Goal: Task Accomplishment & Management: Manage account settings

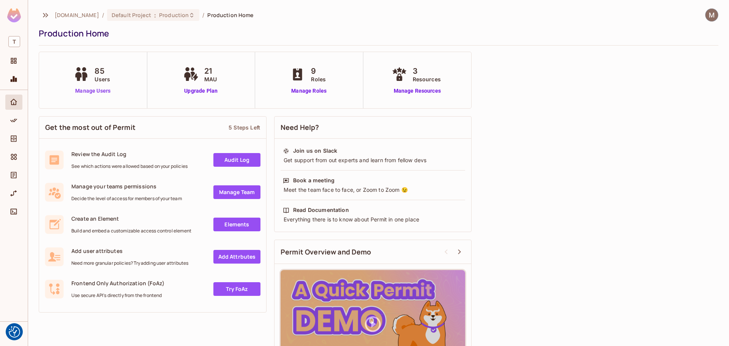
click at [94, 91] on link "Manage Users" at bounding box center [93, 91] width 42 height 8
click at [314, 88] on link "Manage Roles" at bounding box center [308, 91] width 41 height 8
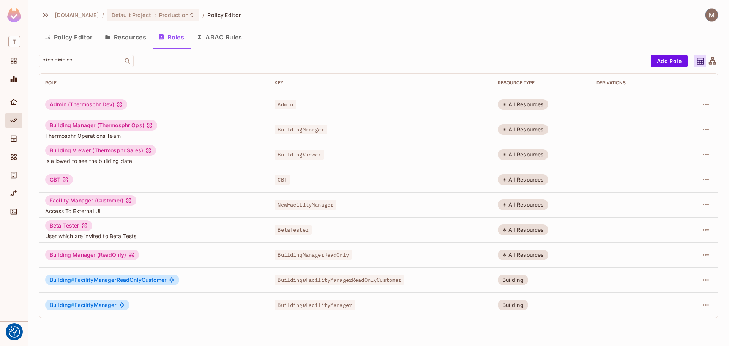
click at [117, 35] on button "Resources" at bounding box center [126, 37] width 54 height 19
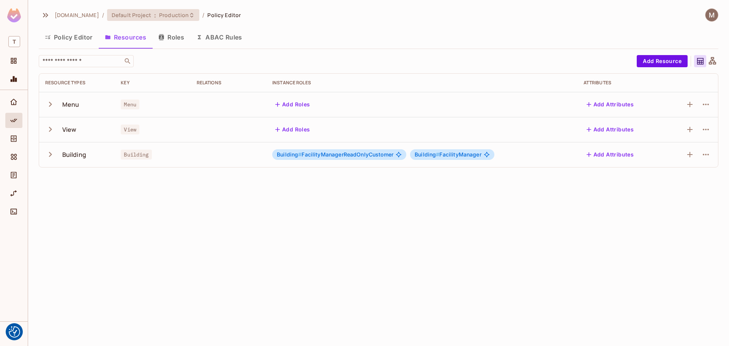
click at [136, 14] on span "Default Project" at bounding box center [131, 14] width 39 height 7
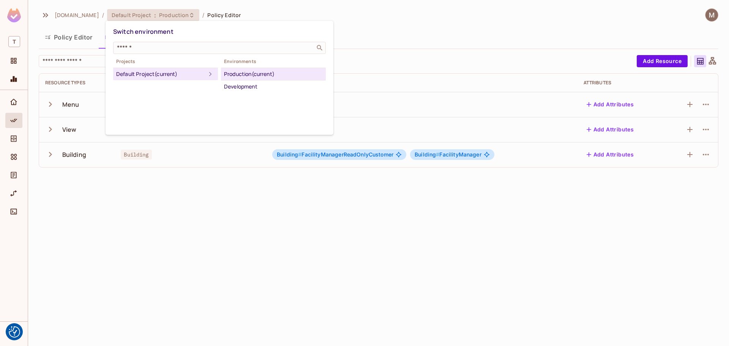
click at [16, 68] on div at bounding box center [364, 173] width 729 height 346
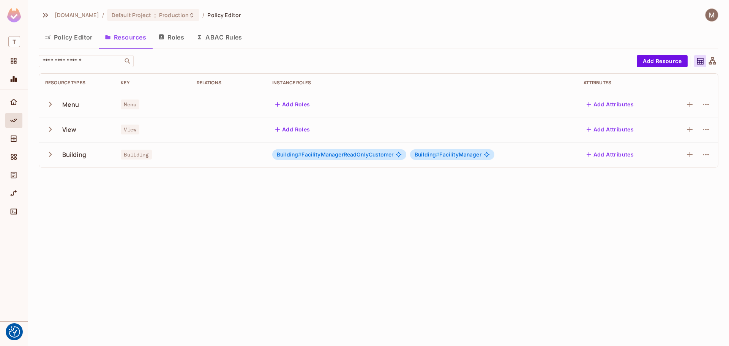
click at [11, 76] on icon "Monitoring" at bounding box center [14, 79] width 8 height 8
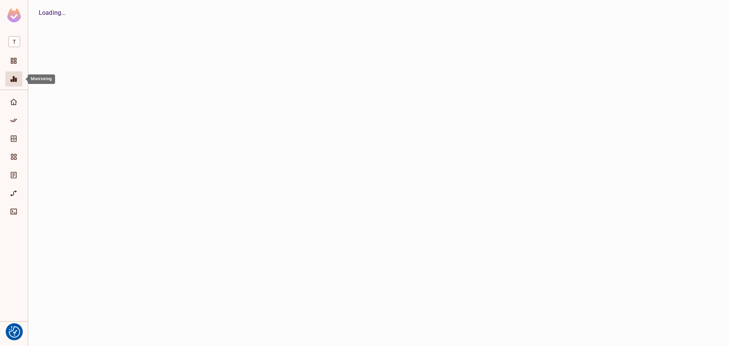
click at [11, 77] on icon "Monitoring" at bounding box center [14, 79] width 8 height 8
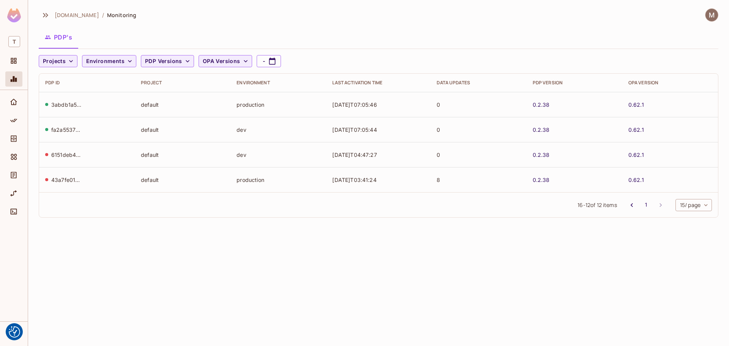
click at [15, 17] on img at bounding box center [14, 15] width 14 height 14
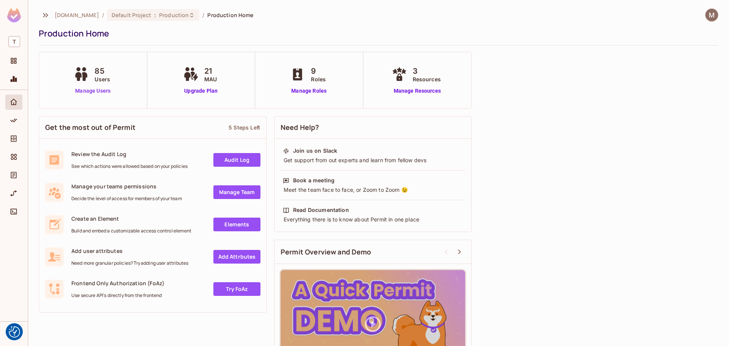
click at [87, 91] on link "Manage Users" at bounding box center [93, 91] width 42 height 8
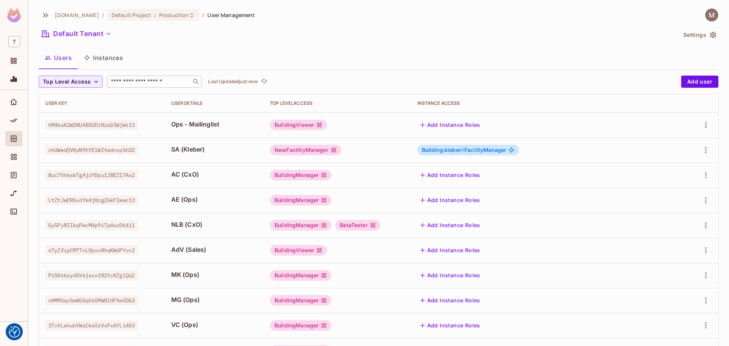
click at [171, 87] on div "​" at bounding box center [154, 82] width 95 height 12
click at [159, 16] on span "Production" at bounding box center [174, 14] width 30 height 7
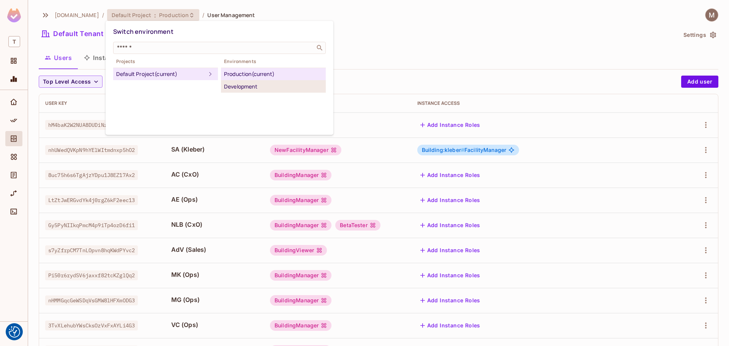
click at [248, 90] on div "Development" at bounding box center [273, 86] width 99 height 9
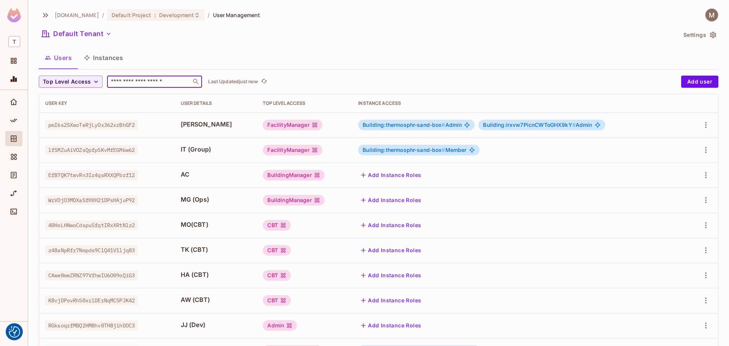
click at [148, 82] on input "text" at bounding box center [149, 82] width 80 height 8
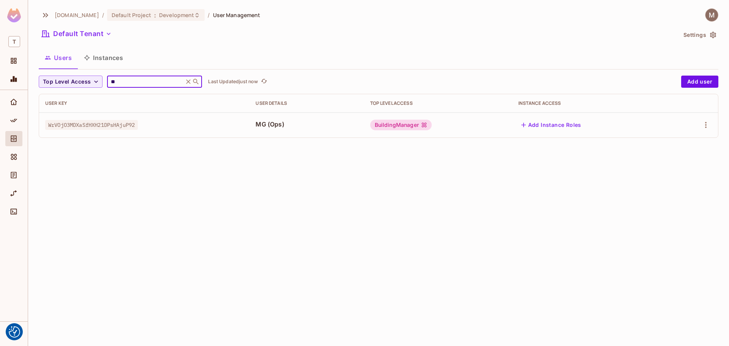
type input "**"
click at [710, 122] on icon "button" at bounding box center [705, 124] width 9 height 9
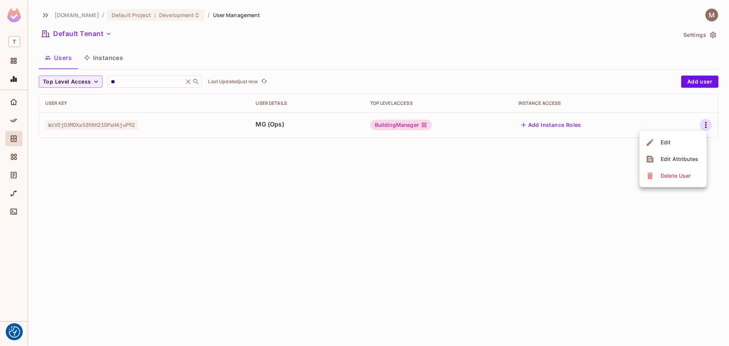
click at [679, 144] on li "Edit" at bounding box center [672, 142] width 67 height 17
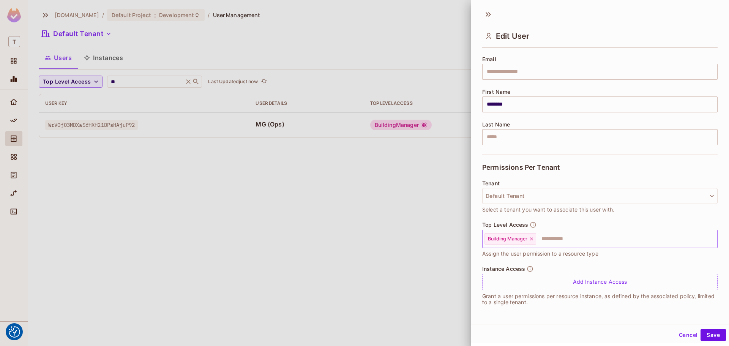
scroll to position [1, 0]
click at [543, 238] on input "text" at bounding box center [620, 237] width 166 height 15
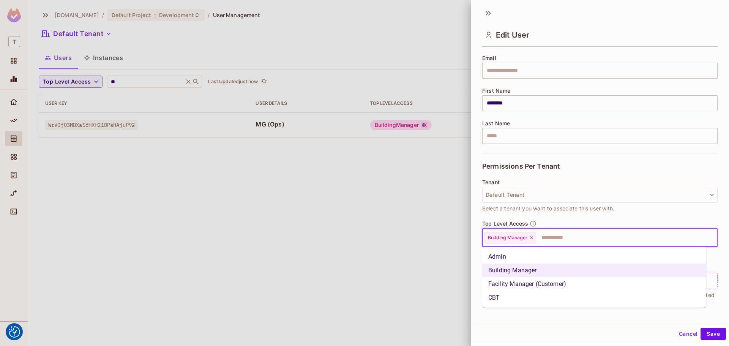
click at [528, 290] on li "Facility Manager (Customer)" at bounding box center [594, 284] width 224 height 14
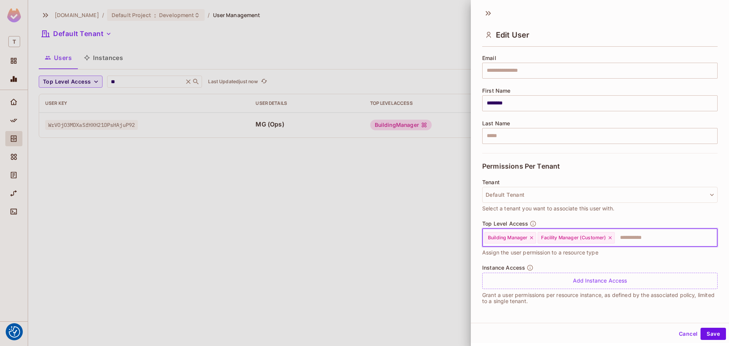
click at [531, 237] on icon at bounding box center [531, 237] width 5 height 5
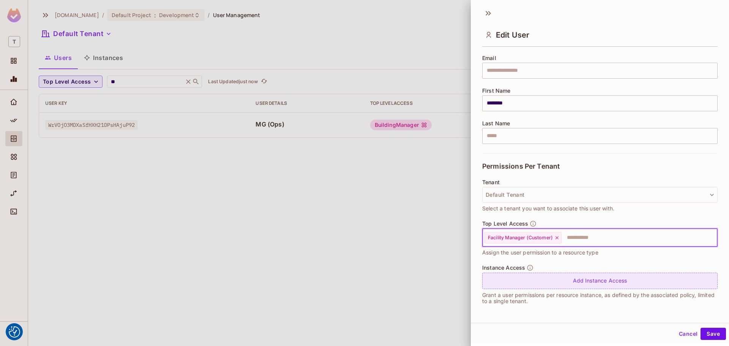
click at [553, 275] on div "Add Instance Access" at bounding box center [599, 281] width 235 height 16
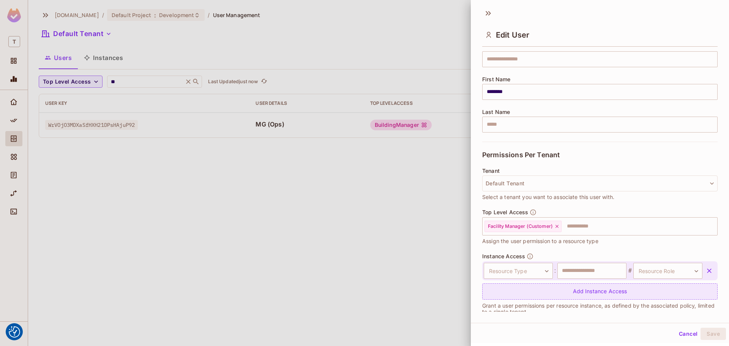
scroll to position [80, 0]
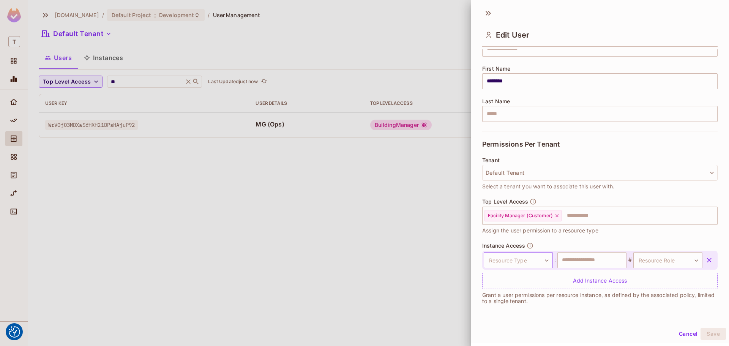
click at [527, 262] on body "We use cookies to enhance your browsing experience, serve personalized ads or c…" at bounding box center [364, 173] width 729 height 346
click at [516, 292] on li "Building" at bounding box center [513, 289] width 70 height 14
click at [575, 263] on input "text" at bounding box center [591, 260] width 69 height 16
paste input "**********"
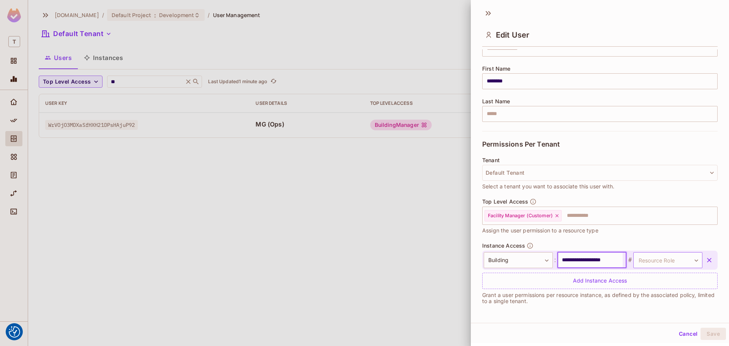
type input "**********"
click at [649, 256] on body "We use cookies to enhance your browsing experience, serve personalized ads or c…" at bounding box center [364, 173] width 729 height 346
click at [647, 297] on li "Admin" at bounding box center [656, 296] width 70 height 14
click at [647, 239] on div "Top Level Access Facility Manager (Customer) ​ Assign the user permission to a …" at bounding box center [599, 220] width 235 height 44
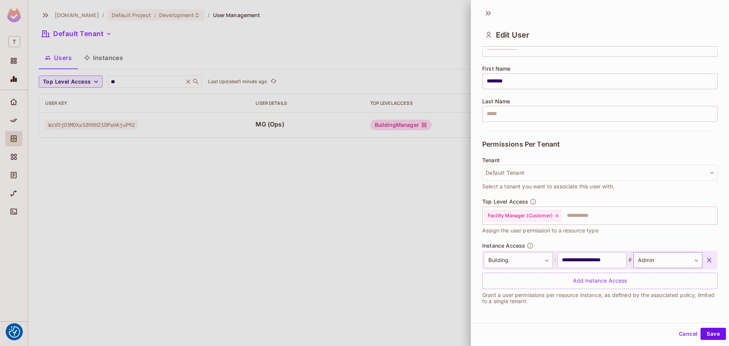
click at [676, 261] on body "We use cookies to enhance your browsing experience, serve personalized ads or c…" at bounding box center [364, 173] width 729 height 346
click at [661, 311] on li "Member" at bounding box center [656, 310] width 70 height 14
type input "******"
click at [670, 238] on div "Top Level Access Facility Manager (Customer) ​ Assign the user permission to a …" at bounding box center [599, 220] width 235 height 44
click at [672, 256] on body "We use cookies to enhance your browsing experience, serve personalized ads or c…" at bounding box center [364, 173] width 729 height 346
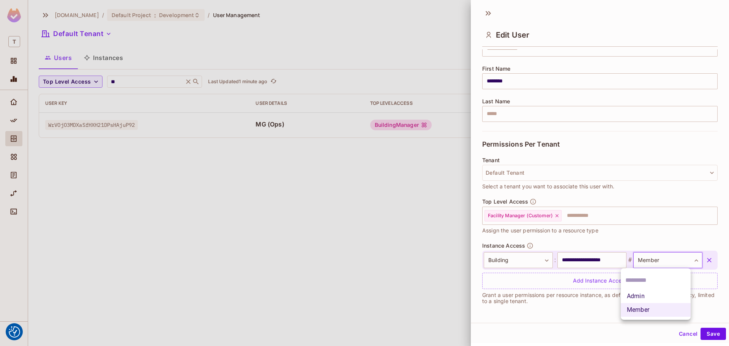
click at [670, 235] on div at bounding box center [364, 173] width 729 height 346
click at [708, 333] on button "Save" at bounding box center [712, 334] width 25 height 12
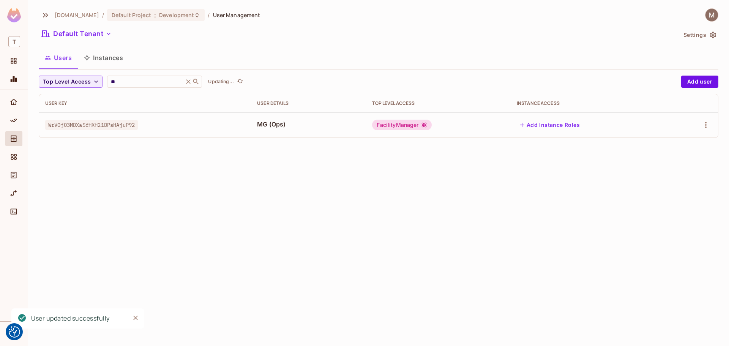
click at [661, 259] on div "[DOMAIN_NAME] / Default Project : Development / User Management Default Tenant …" at bounding box center [378, 173] width 701 height 346
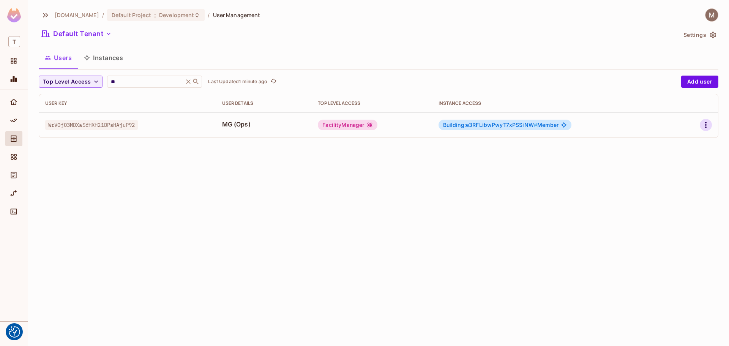
click at [708, 126] on icon "button" at bounding box center [705, 124] width 9 height 9
click at [687, 147] on li "Edit" at bounding box center [672, 142] width 67 height 17
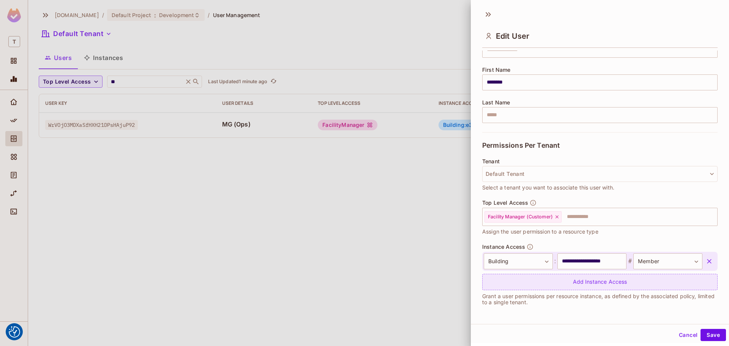
scroll to position [1, 0]
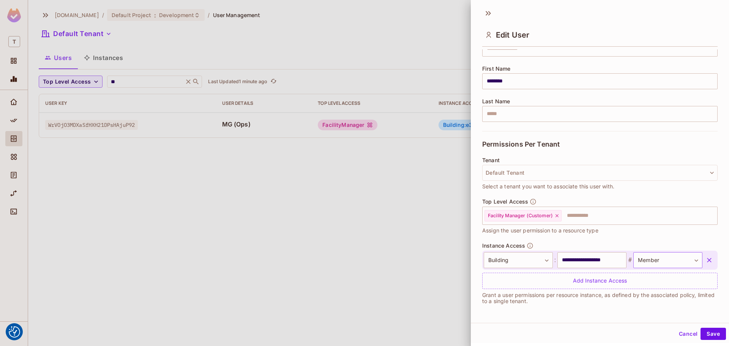
click at [676, 254] on body "We use cookies to enhance your browsing experience, serve personalized ads or c…" at bounding box center [364, 173] width 729 height 346
click at [659, 298] on li "Admin" at bounding box center [656, 296] width 70 height 14
type input "*****"
click at [706, 335] on button "Save" at bounding box center [712, 334] width 25 height 12
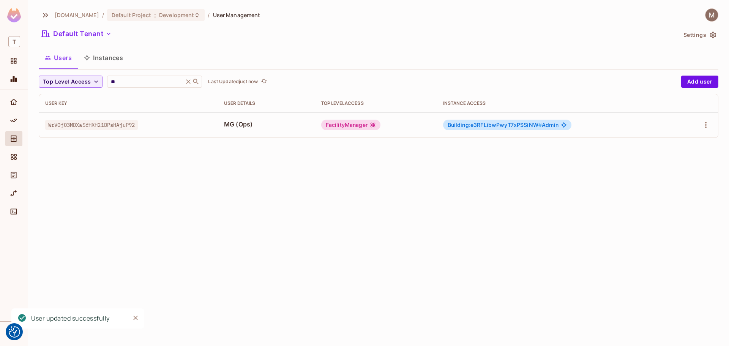
click at [151, 212] on div "[DOMAIN_NAME] / Default Project : Development / User Management Default Tenant …" at bounding box center [378, 173] width 701 height 346
click at [708, 126] on icon "button" at bounding box center [705, 124] width 9 height 9
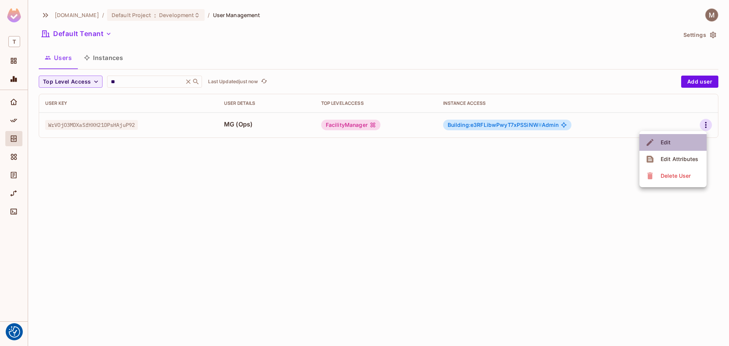
drag, startPoint x: 692, startPoint y: 142, endPoint x: 663, endPoint y: 100, distance: 51.2
click at [663, 100] on div "Edit Edit Attributes Delete User" at bounding box center [364, 173] width 729 height 346
click at [676, 136] on li "Edit" at bounding box center [672, 142] width 67 height 17
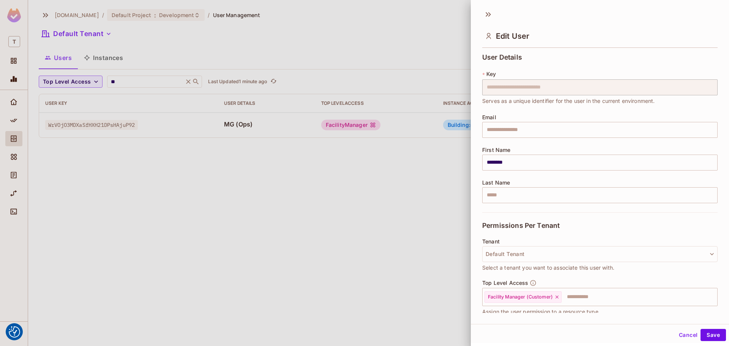
scroll to position [80, 0]
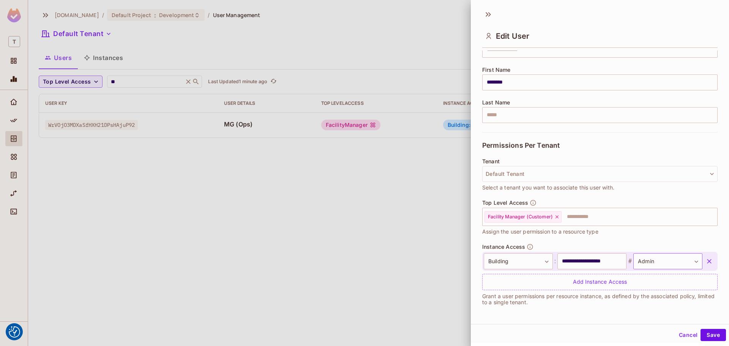
click at [646, 259] on body "We use cookies to enhance your browsing experience, serve personalized ads or c…" at bounding box center [364, 173] width 729 height 346
click at [644, 316] on li "Member" at bounding box center [656, 311] width 70 height 14
type input "******"
drag, startPoint x: 703, startPoint y: 333, endPoint x: 430, endPoint y: 265, distance: 281.8
click at [704, 333] on button "Save" at bounding box center [712, 335] width 25 height 12
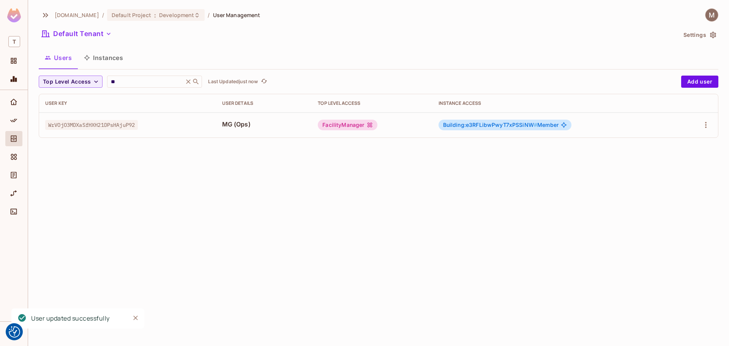
click at [354, 182] on div "[DOMAIN_NAME] / Default Project : Development / User Management Default Tenant …" at bounding box center [378, 173] width 701 height 346
click at [707, 126] on icon "button" at bounding box center [705, 124] width 9 height 9
click at [668, 142] on div "Edit" at bounding box center [666, 143] width 10 height 8
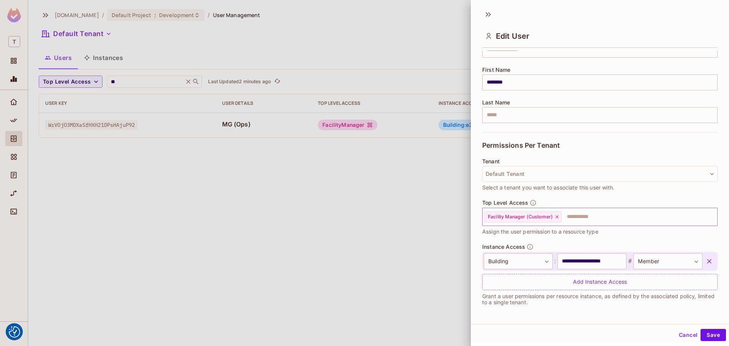
click at [559, 218] on icon at bounding box center [556, 216] width 5 height 5
click at [552, 217] on input "text" at bounding box center [593, 216] width 219 height 15
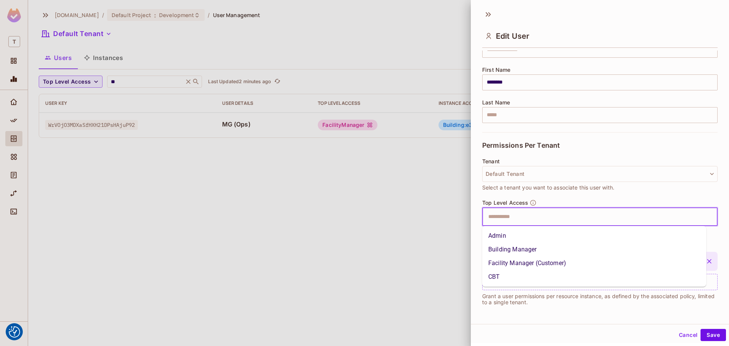
click at [521, 251] on li "Building Manager" at bounding box center [594, 250] width 224 height 14
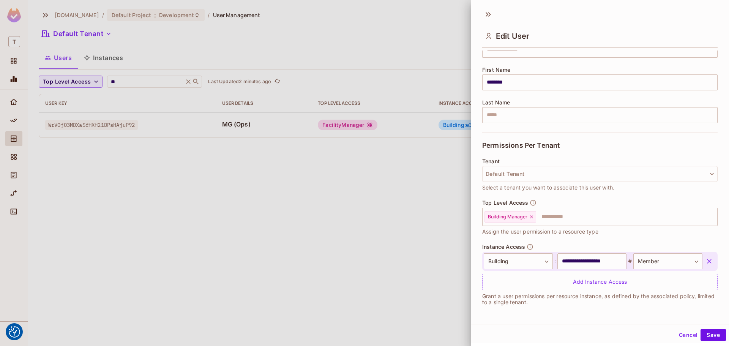
click at [707, 260] on icon "button" at bounding box center [709, 261] width 5 height 5
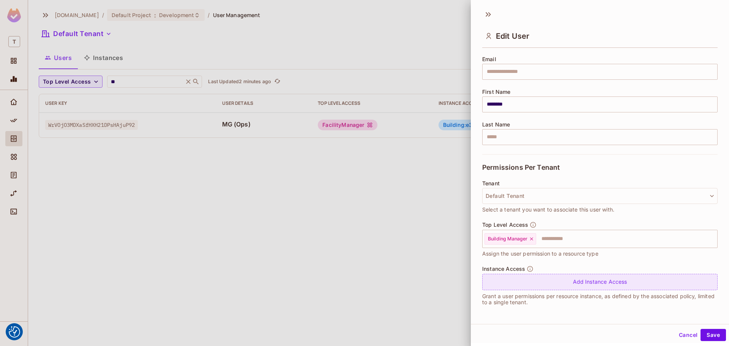
drag, startPoint x: 708, startPoint y: 335, endPoint x: 705, endPoint y: 276, distance: 58.5
click at [705, 276] on div "**********" at bounding box center [600, 171] width 258 height 343
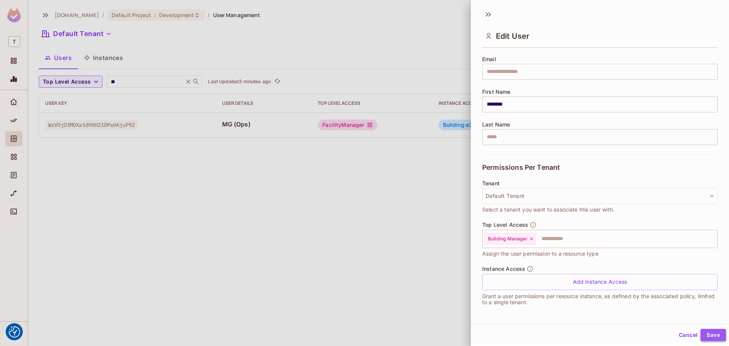
click at [703, 334] on button "Save" at bounding box center [712, 335] width 25 height 12
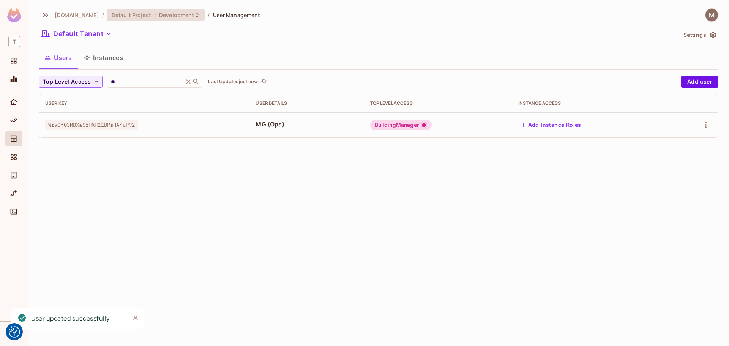
click at [150, 16] on div "Default Project : Development" at bounding box center [152, 14] width 80 height 7
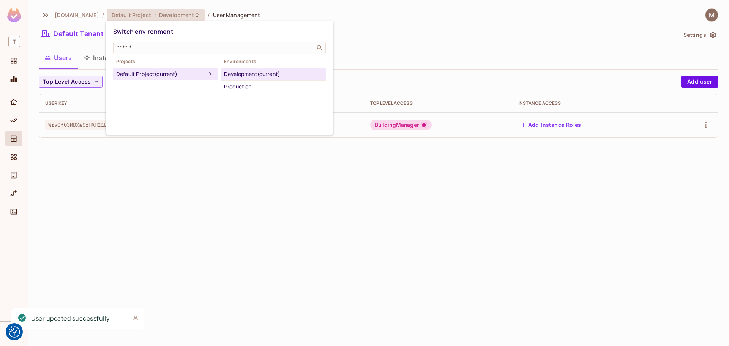
click at [77, 194] on div at bounding box center [364, 173] width 729 height 346
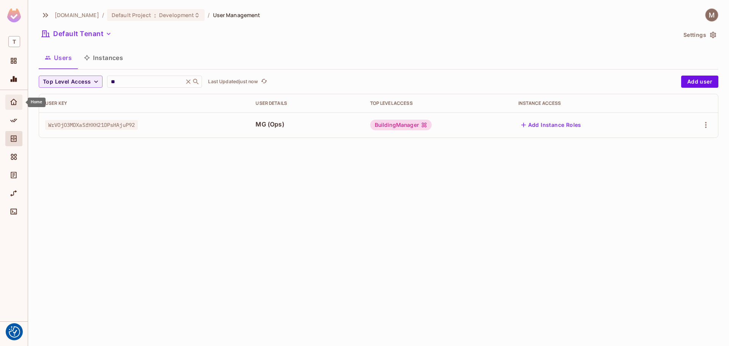
click at [14, 103] on icon "Home" at bounding box center [14, 102] width 8 height 8
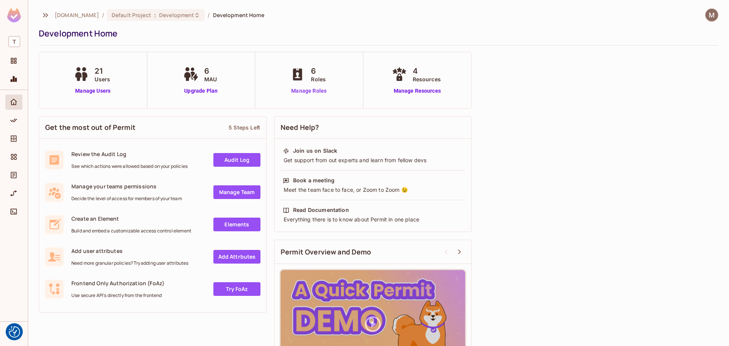
click at [297, 92] on link "Manage Roles" at bounding box center [308, 91] width 41 height 8
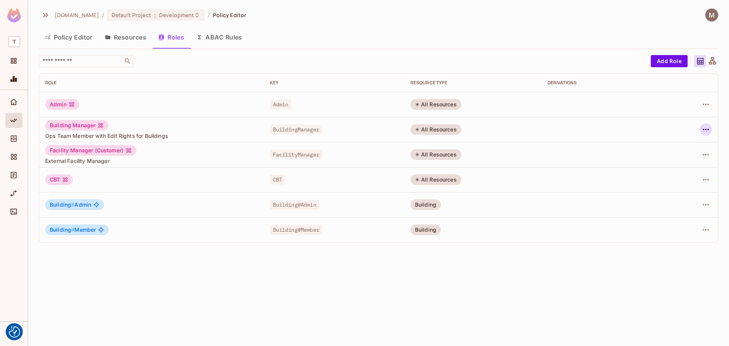
click at [706, 132] on icon "button" at bounding box center [705, 129] width 9 height 9
click at [543, 169] on div at bounding box center [364, 173] width 729 height 346
click at [708, 155] on icon "button" at bounding box center [706, 155] width 6 height 2
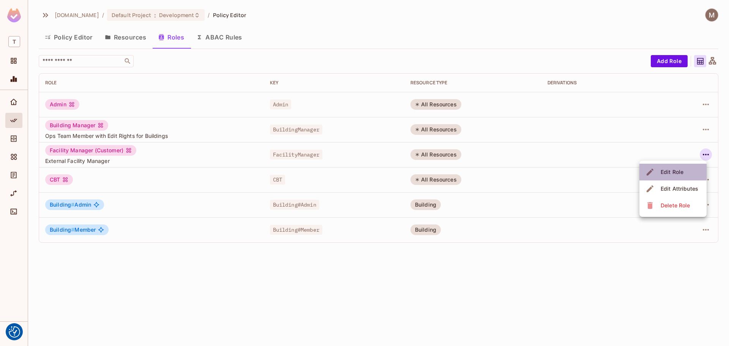
drag, startPoint x: 687, startPoint y: 172, endPoint x: 659, endPoint y: 131, distance: 50.1
click at [659, 131] on div "Edit Role Edit Attributes Delete Role" at bounding box center [364, 173] width 729 height 346
click at [467, 51] on div at bounding box center [364, 173] width 729 height 346
